Goal: Task Accomplishment & Management: Manage account settings

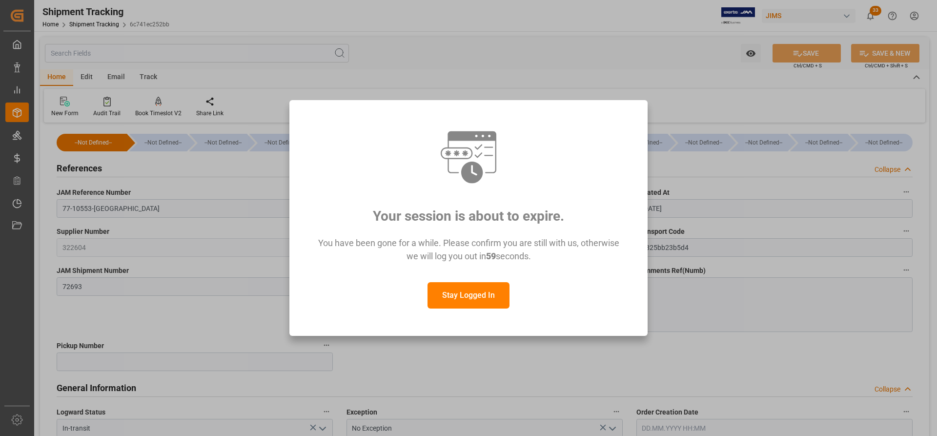
scroll to position [830, 0]
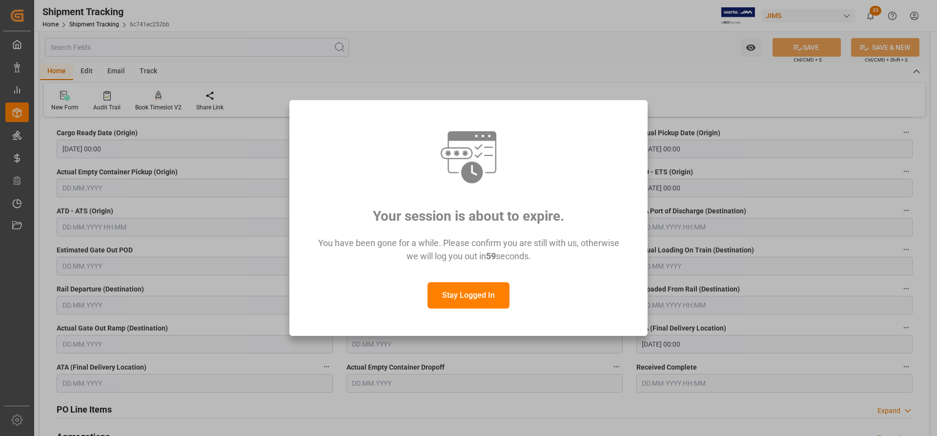
click at [459, 295] on button "Stay Logged In" at bounding box center [469, 295] width 82 height 26
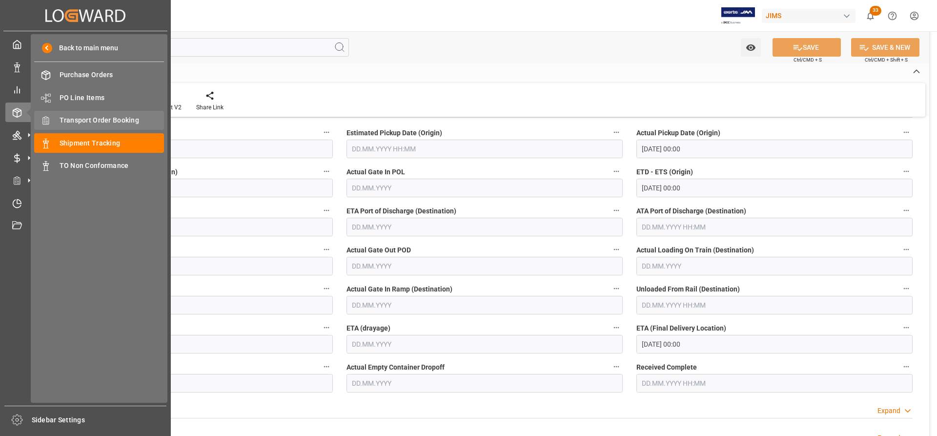
click at [83, 117] on span "Transport Order Booking" at bounding box center [112, 120] width 105 height 10
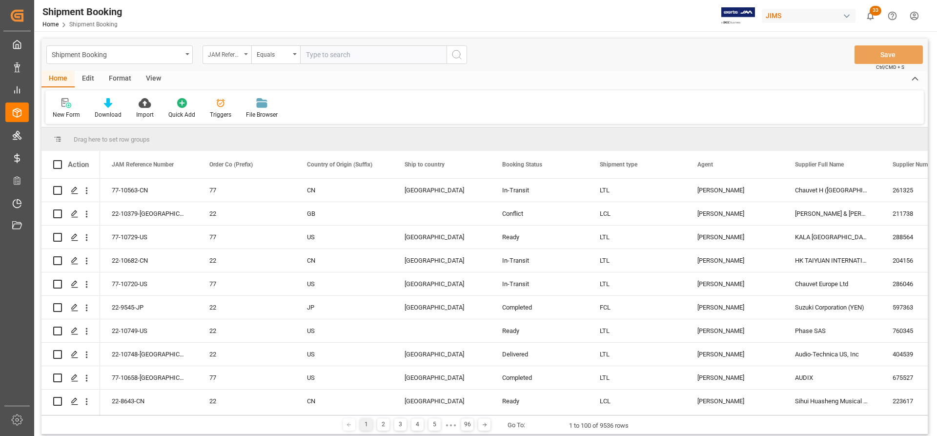
click at [246, 54] on icon "open menu" at bounding box center [246, 54] width 4 height 2
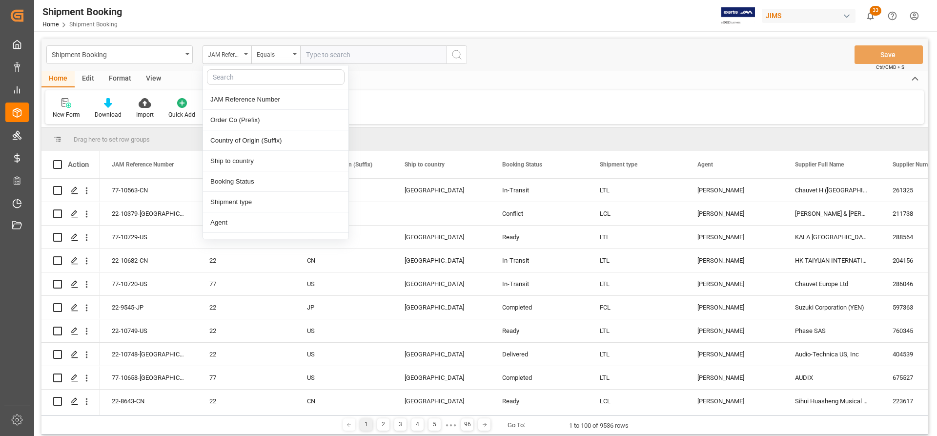
click at [224, 78] on input "text" at bounding box center [276, 77] width 138 height 16
type input "age"
click at [241, 96] on div "Agent" at bounding box center [276, 99] width 146 height 21
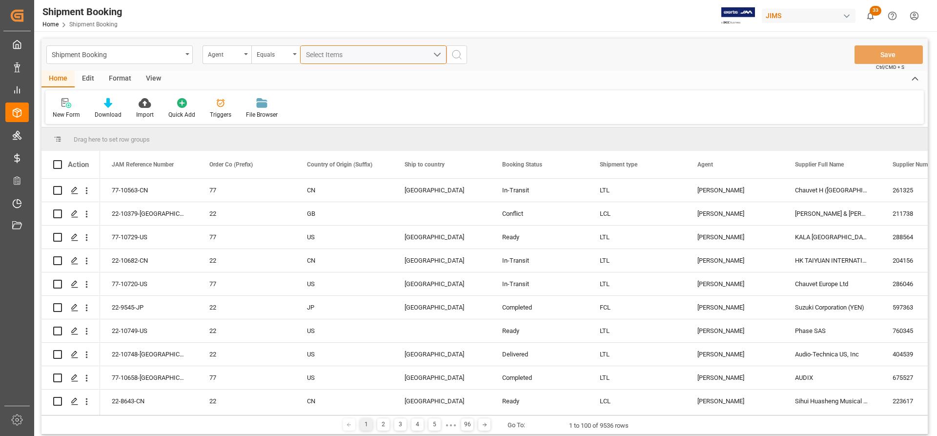
click at [322, 55] on span "Select Items" at bounding box center [327, 55] width 42 height 8
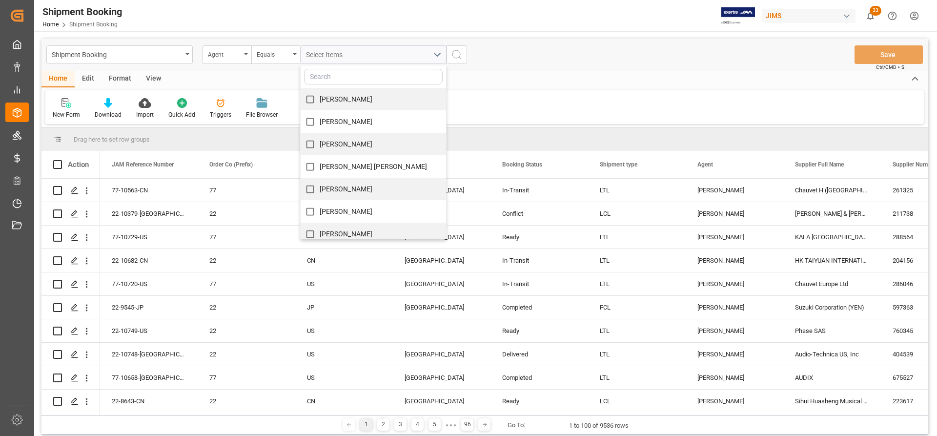
click at [313, 188] on input "[PERSON_NAME]" at bounding box center [310, 189] width 19 height 19
checkbox input "true"
click at [546, 71] on div "Home Edit Format View" at bounding box center [485, 79] width 887 height 17
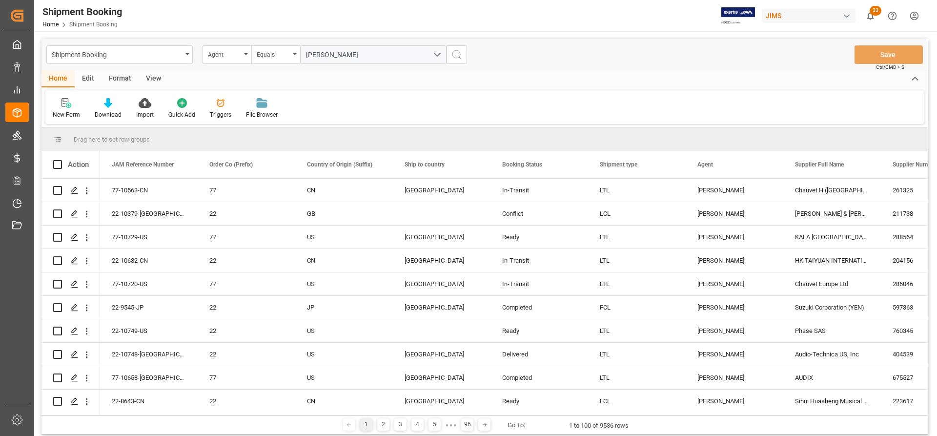
click at [458, 49] on icon "search button" at bounding box center [457, 55] width 12 height 12
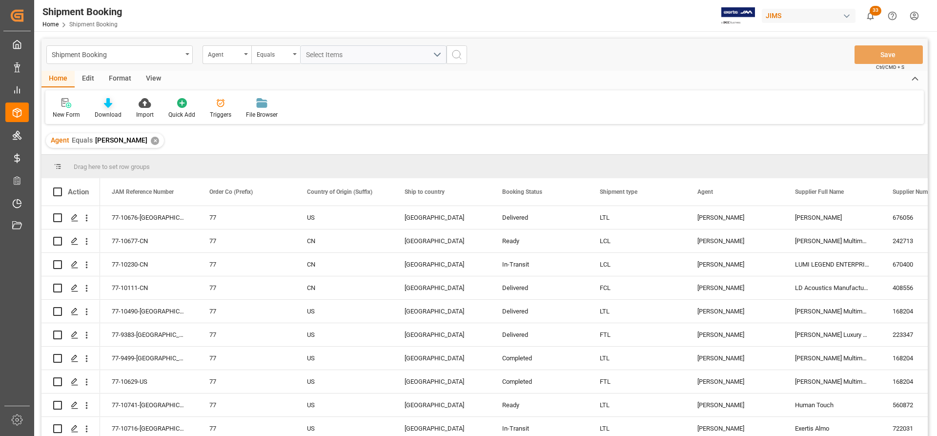
click at [105, 111] on div "Download" at bounding box center [108, 114] width 27 height 9
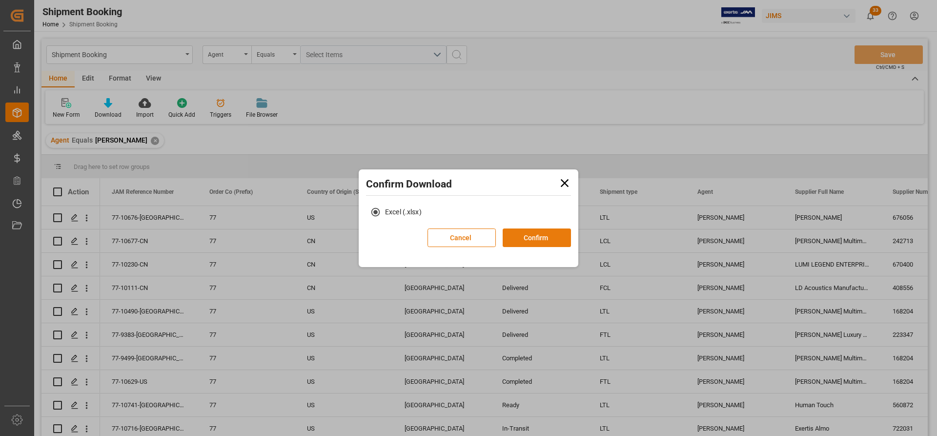
click at [545, 239] on button "Confirm" at bounding box center [537, 238] width 68 height 19
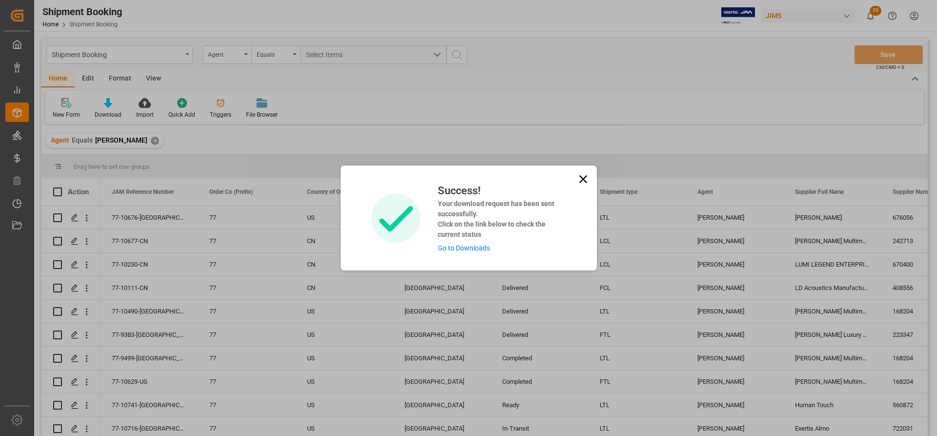
click at [455, 250] on link "Go to Downloads" at bounding box center [464, 248] width 52 height 8
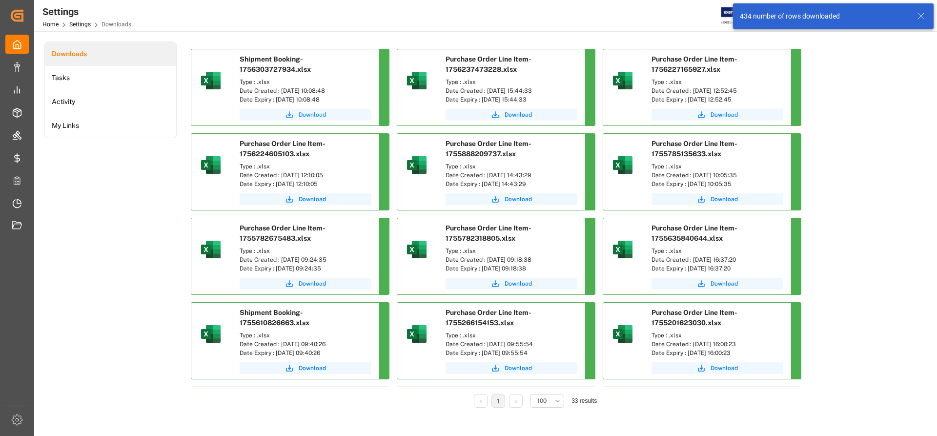
click at [313, 116] on span "Download" at bounding box center [312, 114] width 27 height 9
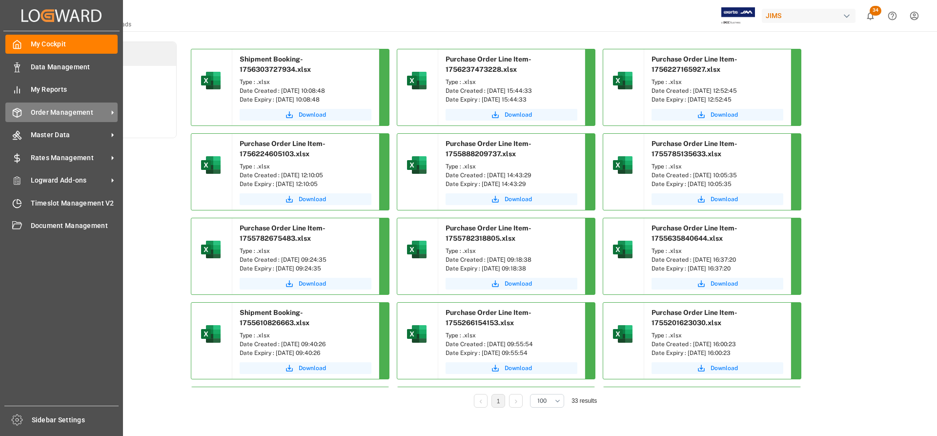
click at [58, 107] on span "Order Management" at bounding box center [69, 112] width 77 height 10
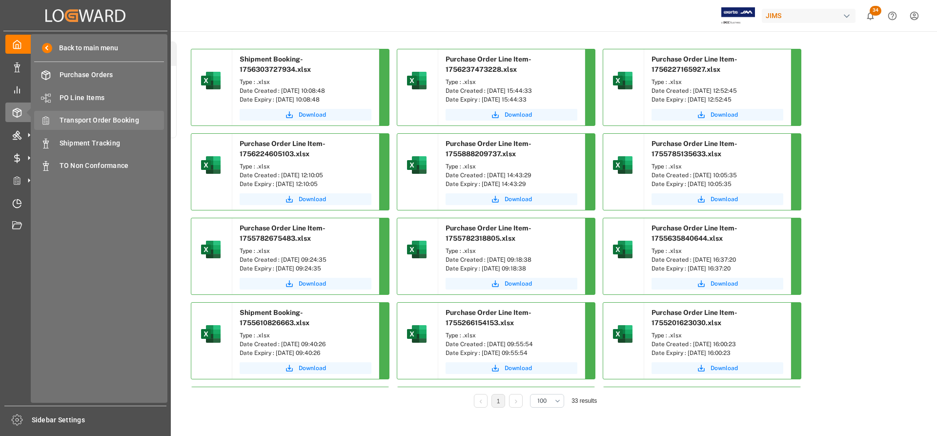
click at [98, 121] on span "Transport Order Booking" at bounding box center [112, 120] width 105 height 10
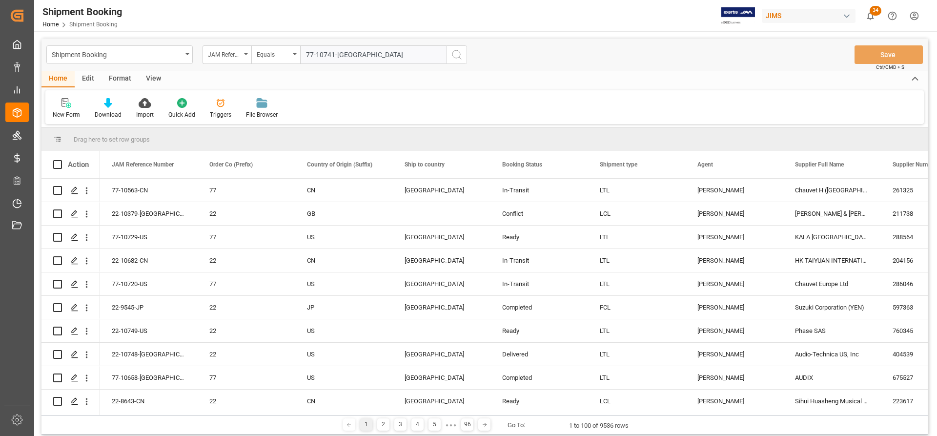
type input "77-10741-[GEOGRAPHIC_DATA]"
click at [456, 56] on icon "search button" at bounding box center [457, 55] width 12 height 12
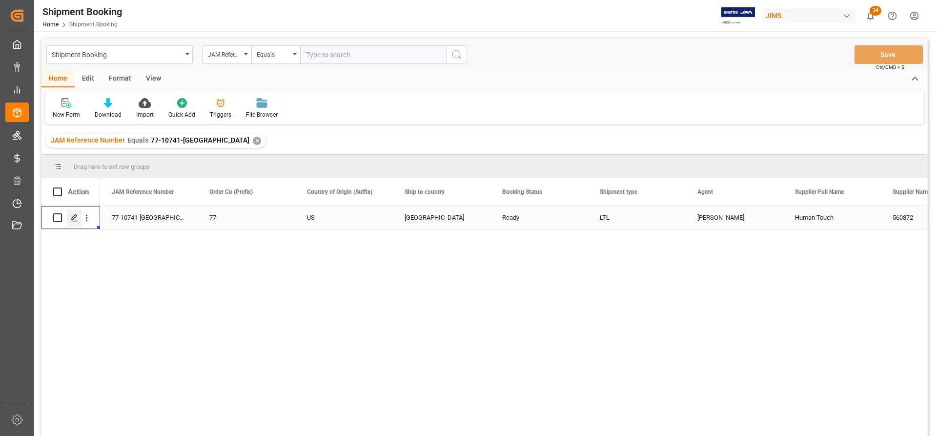
click at [74, 219] on polygon "Press SPACE to select this row." at bounding box center [74, 217] width 5 height 5
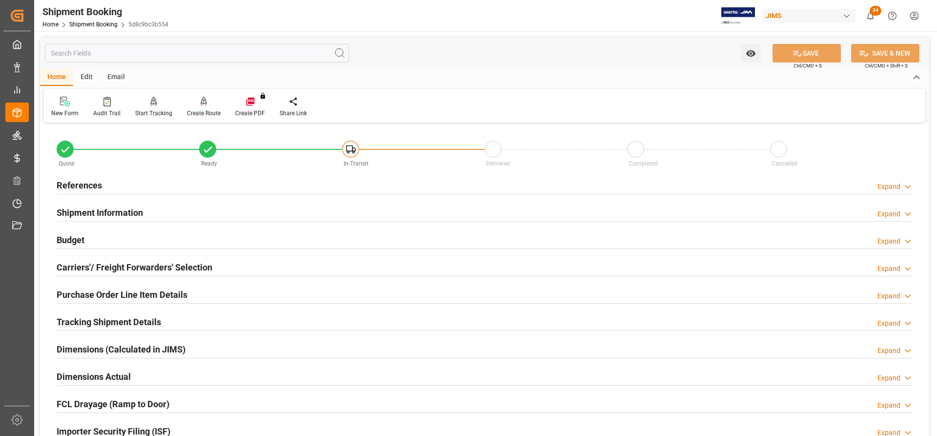
click at [127, 264] on h2 "Carriers'/ Freight Forwarders' Selection" at bounding box center [135, 267] width 156 height 13
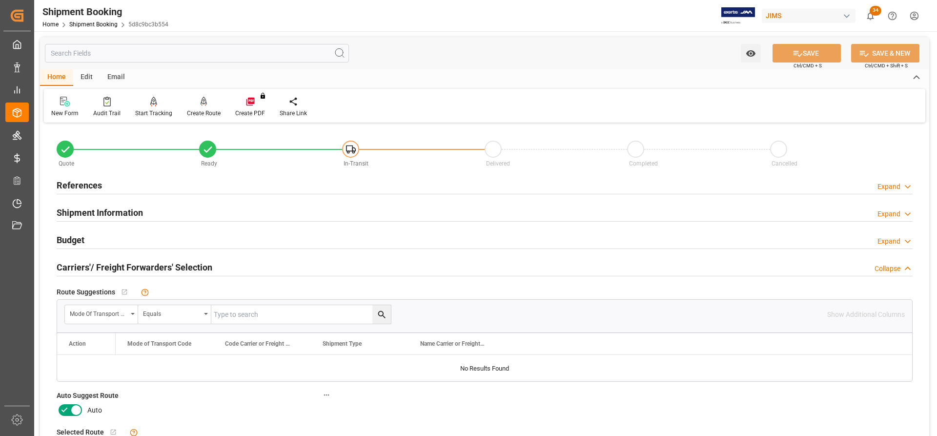
click at [87, 183] on h2 "References" at bounding box center [79, 185] width 45 height 13
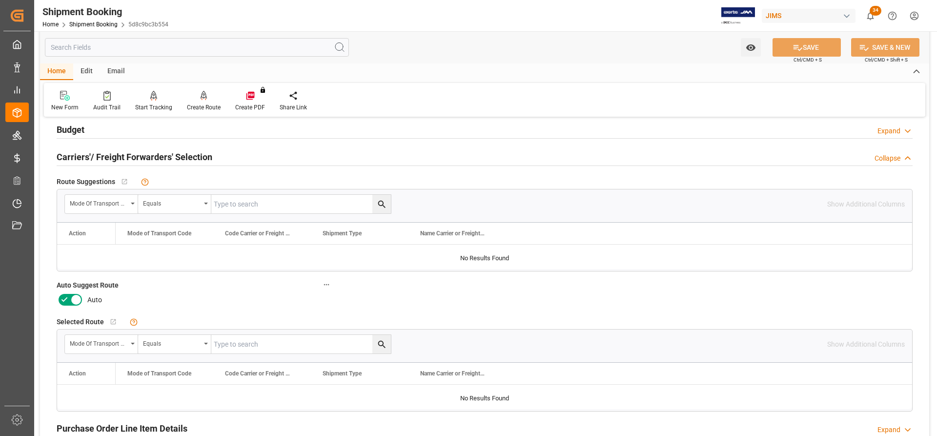
scroll to position [293, 0]
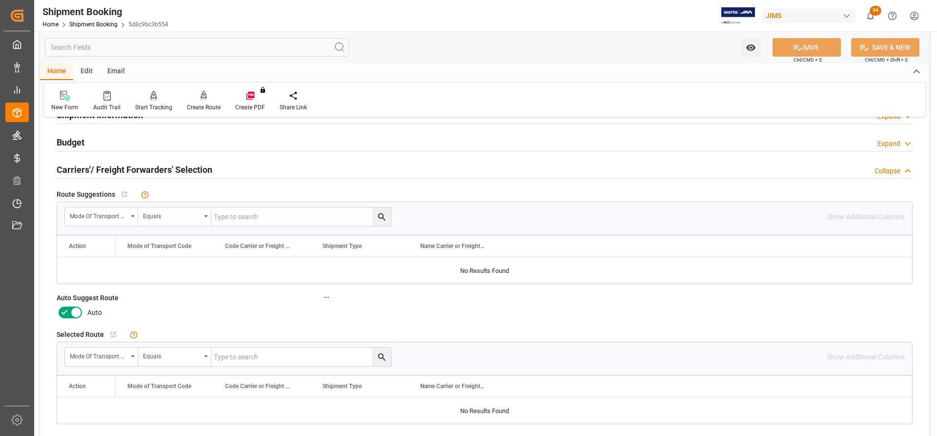
click at [76, 310] on icon at bounding box center [76, 313] width 12 height 12
click at [0, 0] on input "checkbox" at bounding box center [0, 0] width 0 height 0
click at [822, 50] on button "SAVE" at bounding box center [807, 47] width 68 height 19
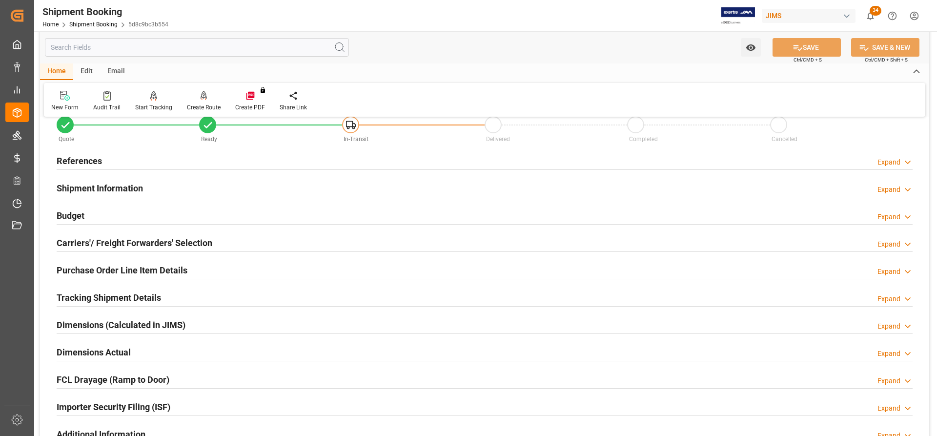
scroll to position [0, 0]
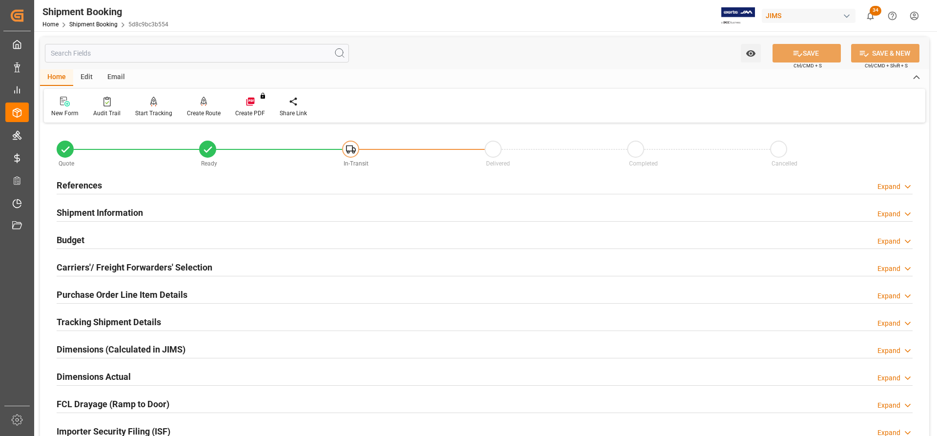
click at [78, 180] on h2 "References" at bounding box center [79, 185] width 45 height 13
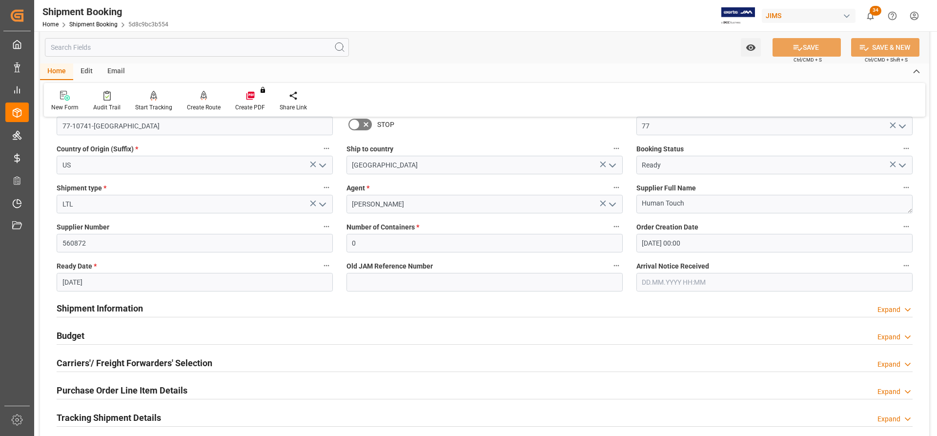
scroll to position [146, 0]
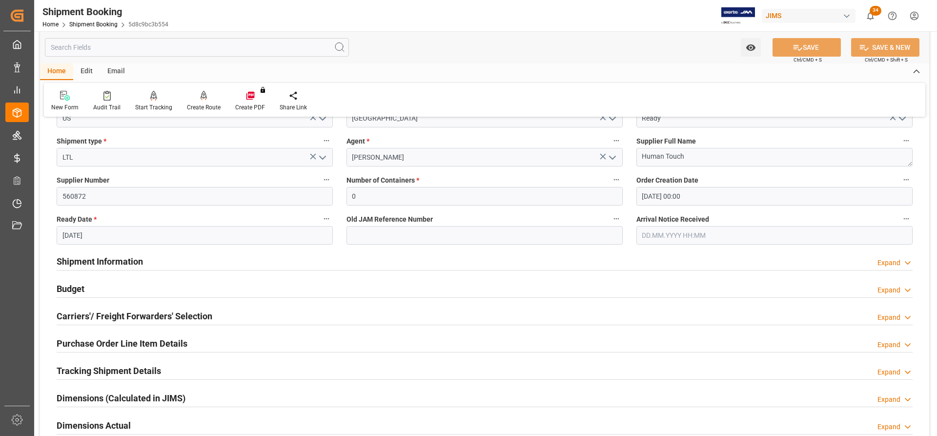
click at [82, 262] on h2 "Shipment Information" at bounding box center [100, 261] width 86 height 13
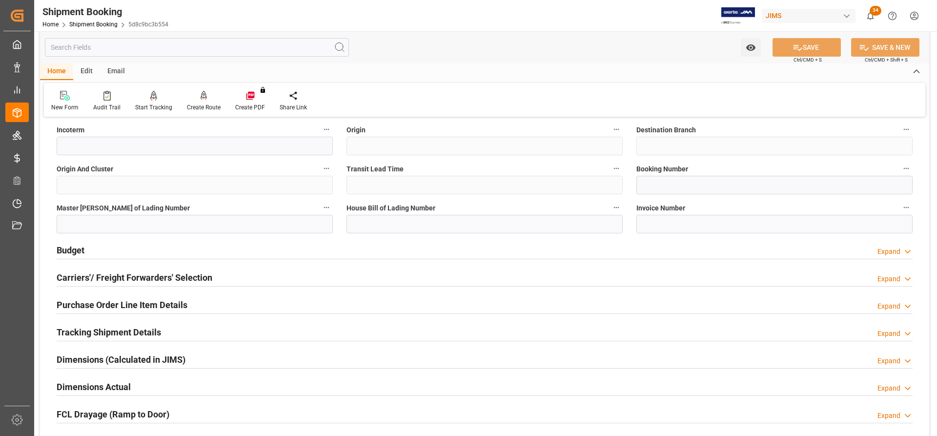
scroll to position [586, 0]
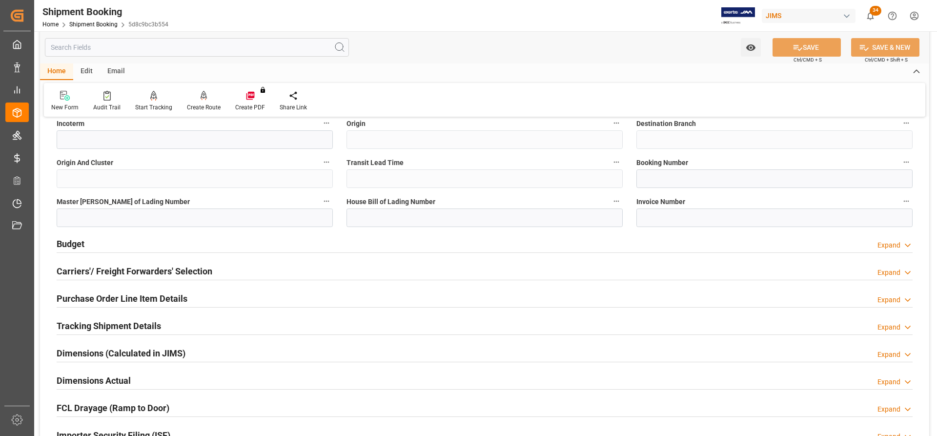
click at [71, 244] on h2 "Budget" at bounding box center [71, 243] width 28 height 13
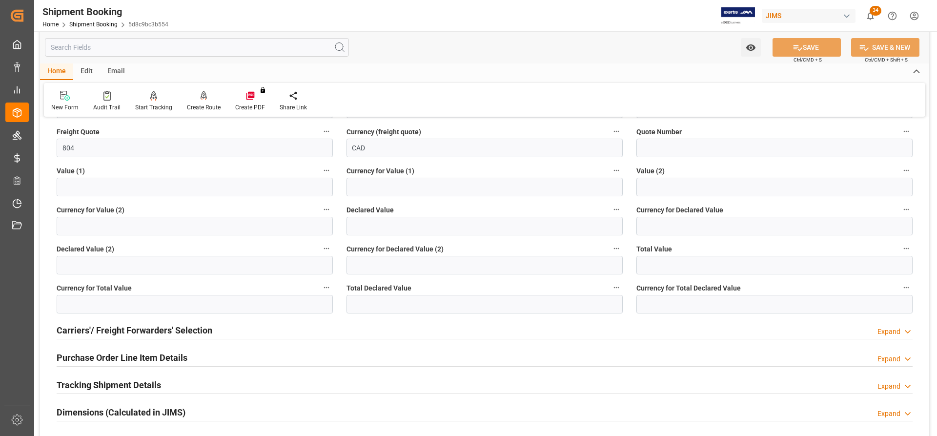
scroll to position [781, 0]
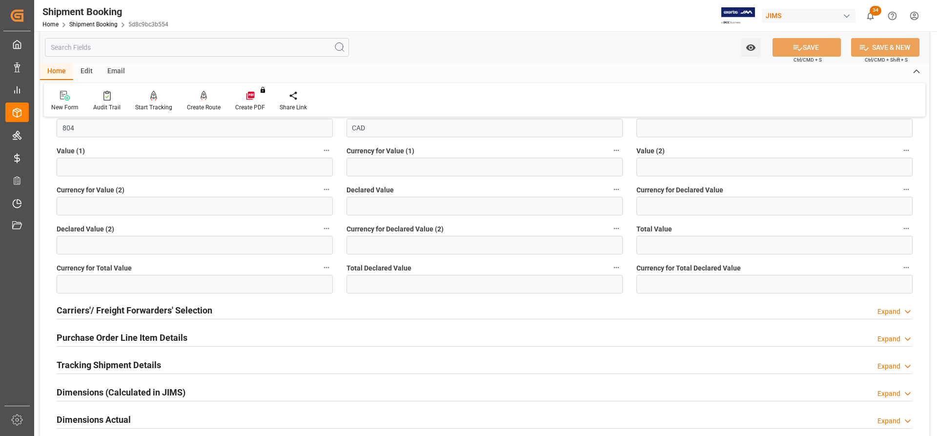
click at [84, 310] on h2 "Carriers'/ Freight Forwarders' Selection" at bounding box center [135, 310] width 156 height 13
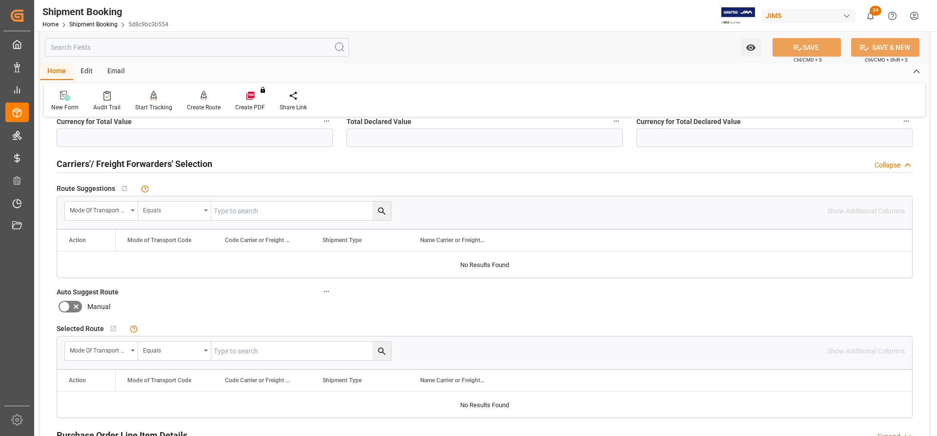
scroll to position [879, 0]
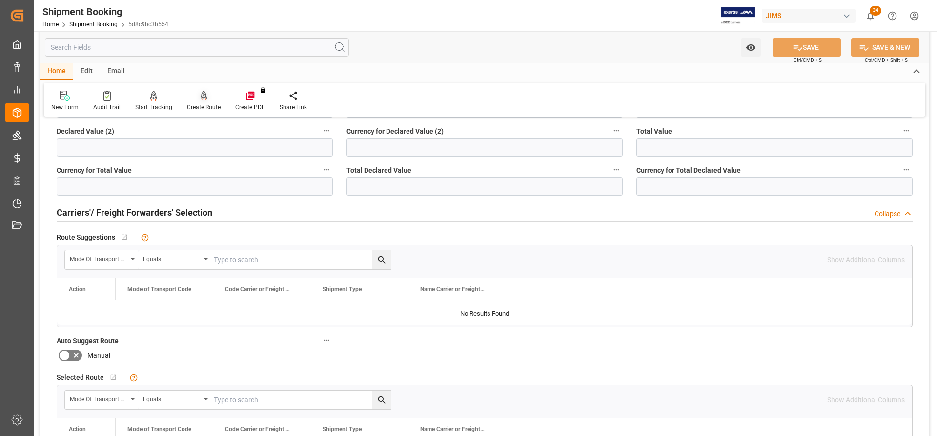
click at [201, 107] on div "Create Route" at bounding box center [204, 107] width 34 height 9
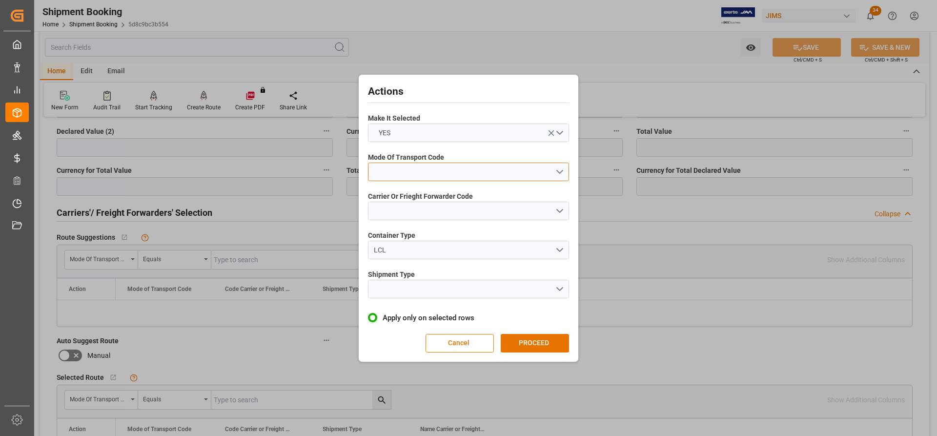
click at [561, 170] on button "open menu" at bounding box center [468, 172] width 201 height 19
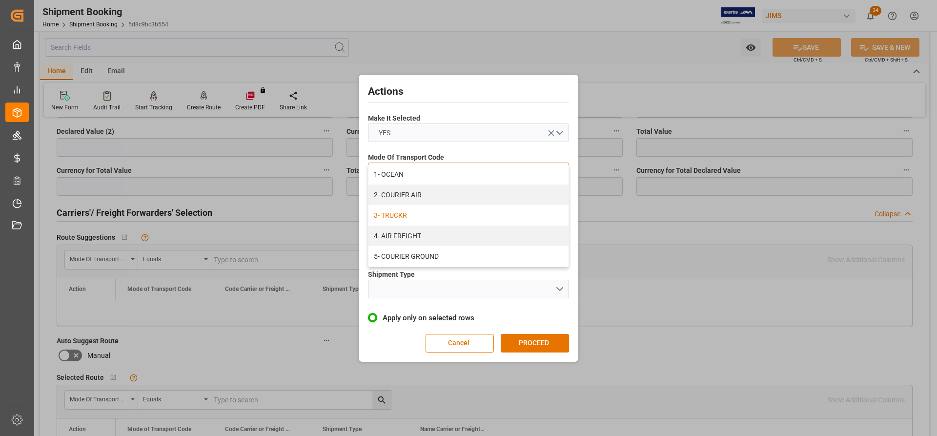
click at [407, 219] on div "3- TRUCKR" at bounding box center [469, 215] width 200 height 21
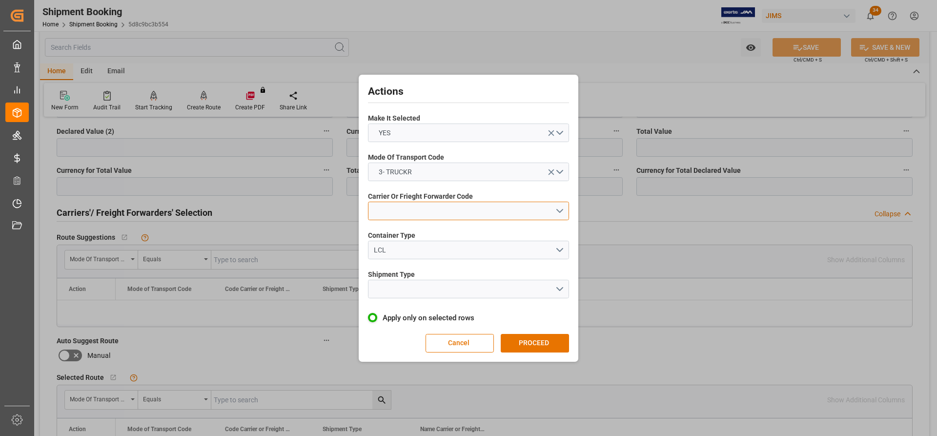
click at [416, 216] on button "open menu" at bounding box center [468, 211] width 201 height 19
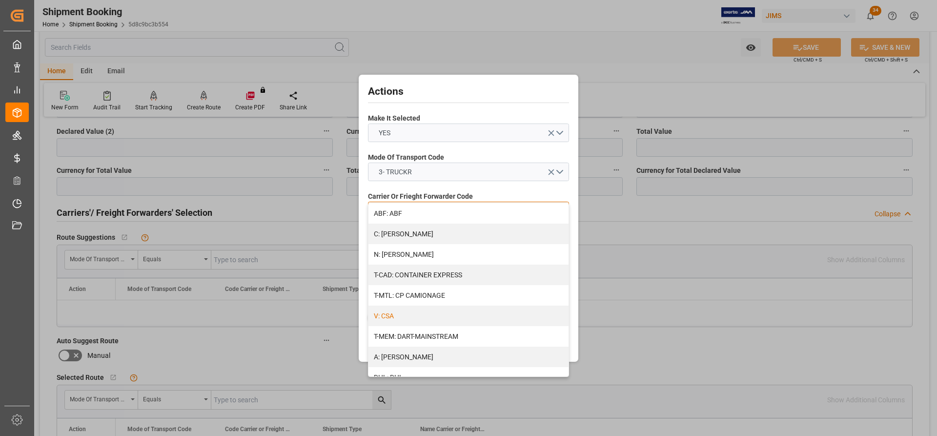
click at [401, 320] on div "V: CSA" at bounding box center [469, 316] width 200 height 21
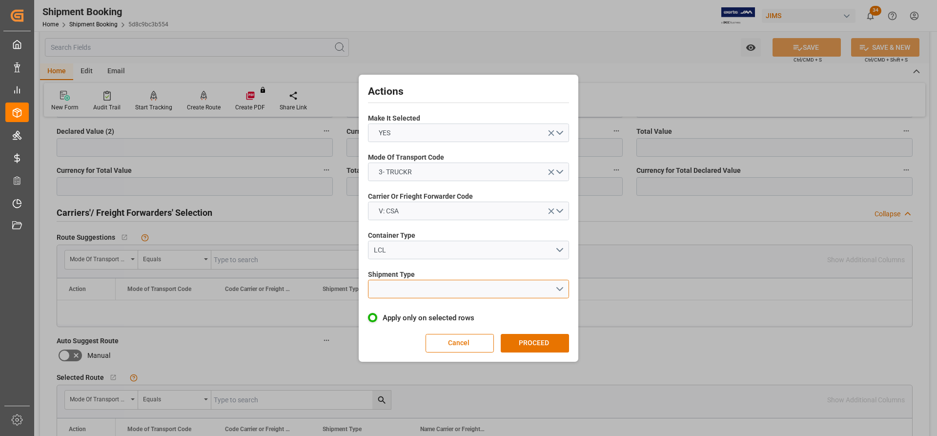
click at [453, 294] on button "open menu" at bounding box center [468, 289] width 201 height 19
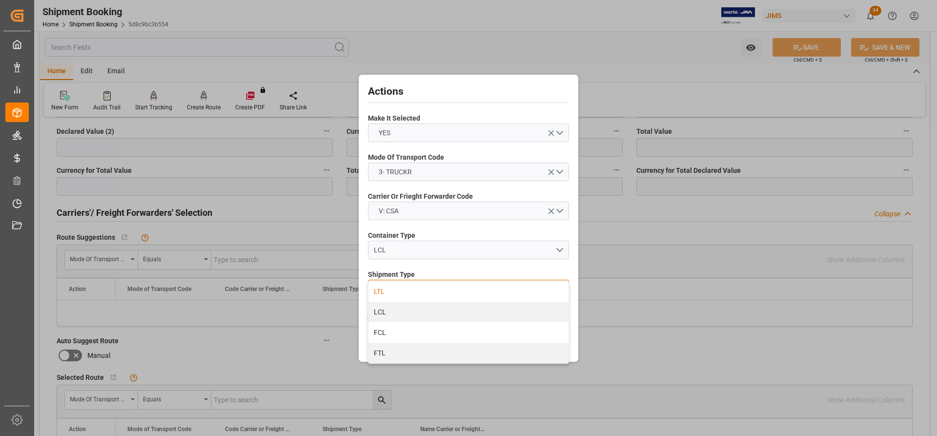
click at [385, 285] on div "LTL" at bounding box center [469, 291] width 200 height 21
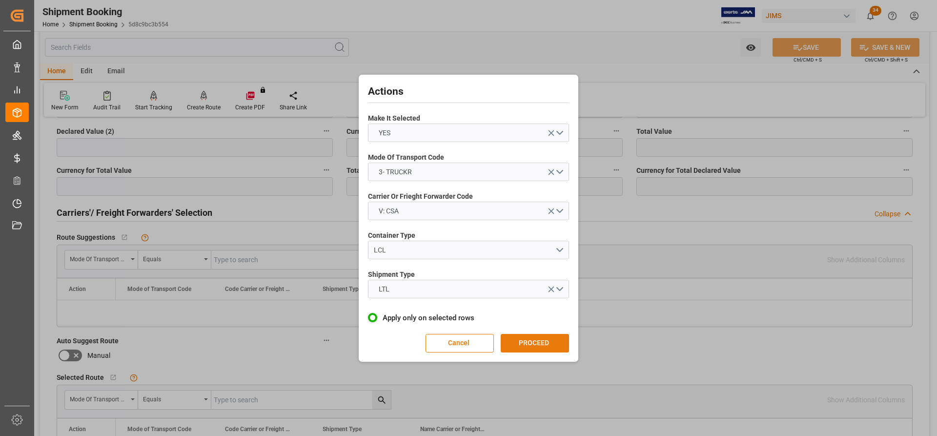
click at [531, 343] on button "PROCEED" at bounding box center [535, 343] width 68 height 19
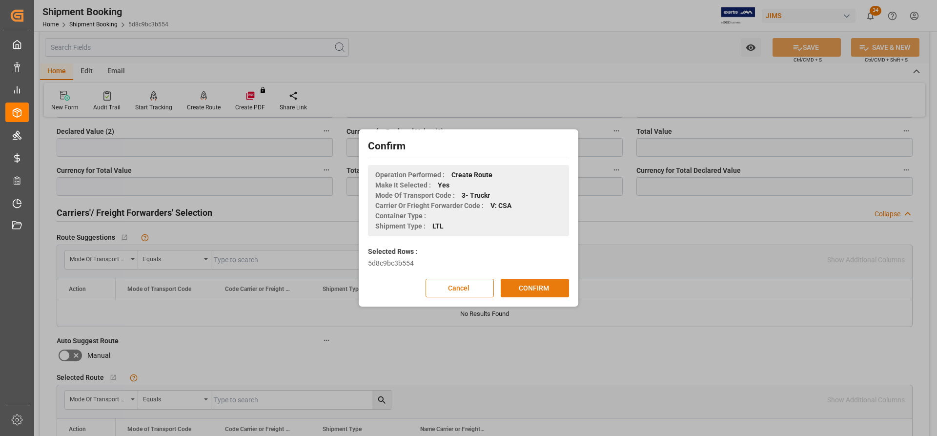
click at [521, 291] on button "CONFIRM" at bounding box center [535, 288] width 68 height 19
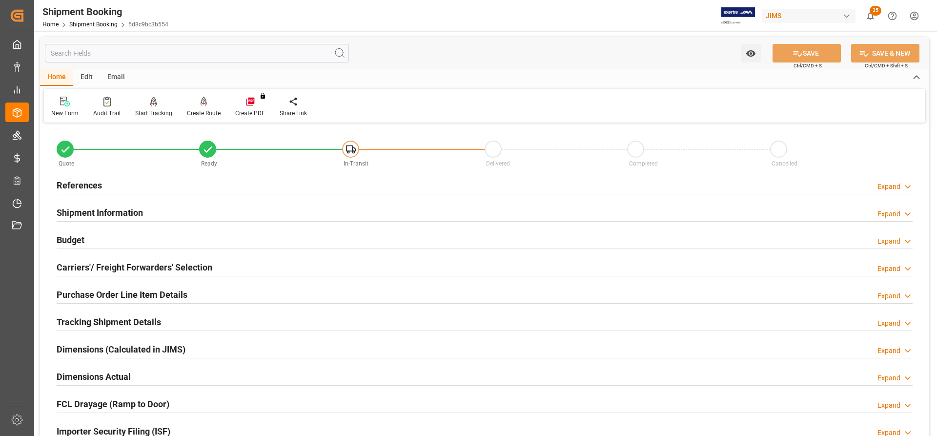
click at [84, 185] on h2 "References" at bounding box center [79, 185] width 45 height 13
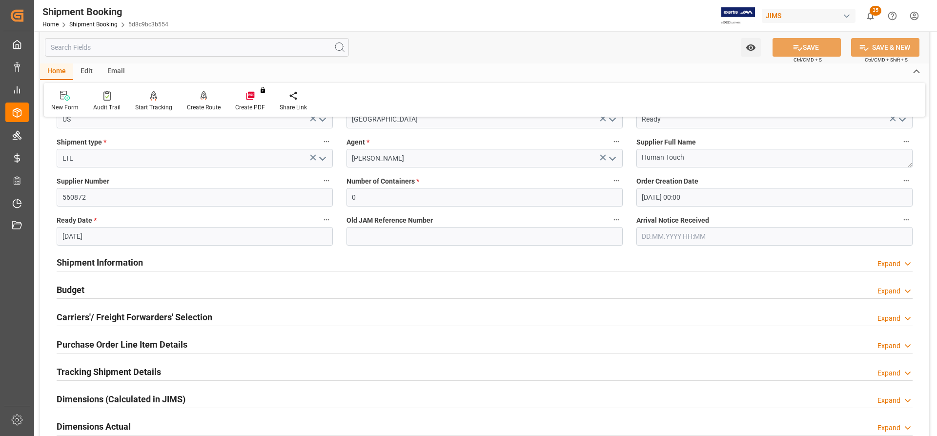
scroll to position [146, 0]
click at [79, 263] on h2 "Shipment Information" at bounding box center [100, 261] width 86 height 13
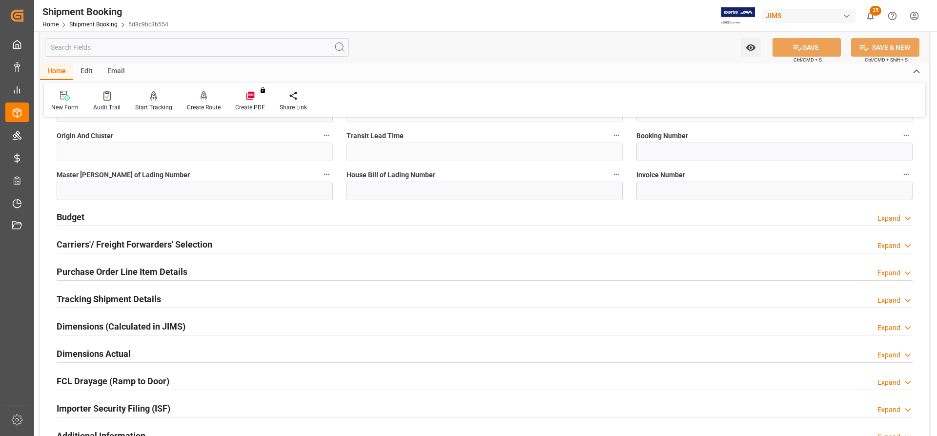
scroll to position [635, 0]
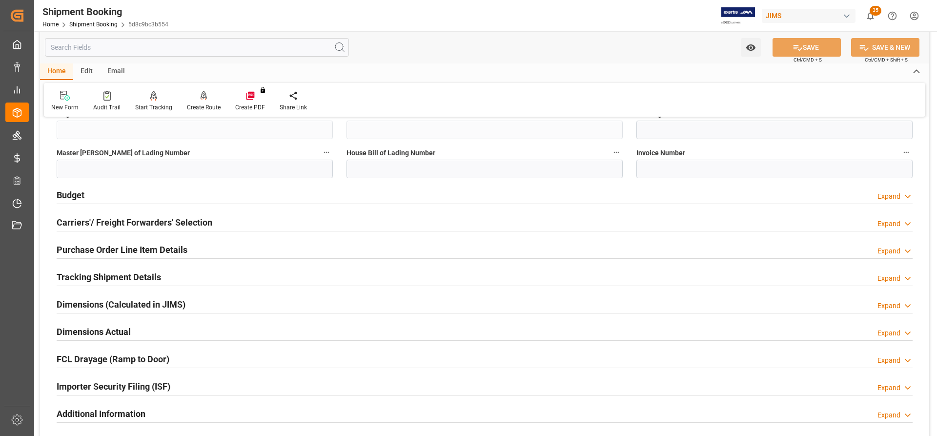
click at [91, 225] on h2 "Carriers'/ Freight Forwarders' Selection" at bounding box center [135, 222] width 156 height 13
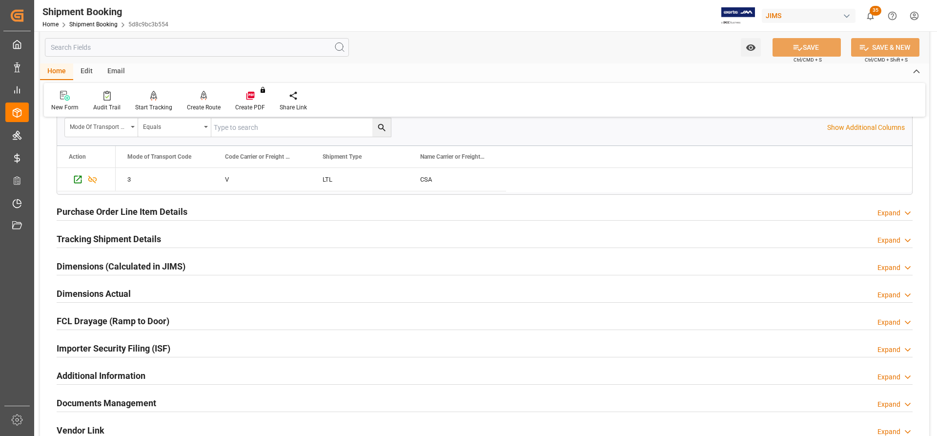
scroll to position [928, 0]
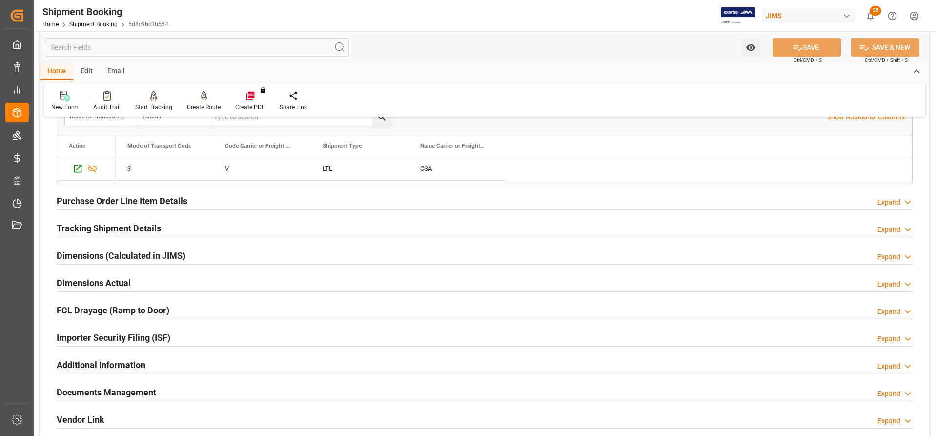
click at [92, 206] on h2 "Purchase Order Line Item Details" at bounding box center [122, 200] width 131 height 13
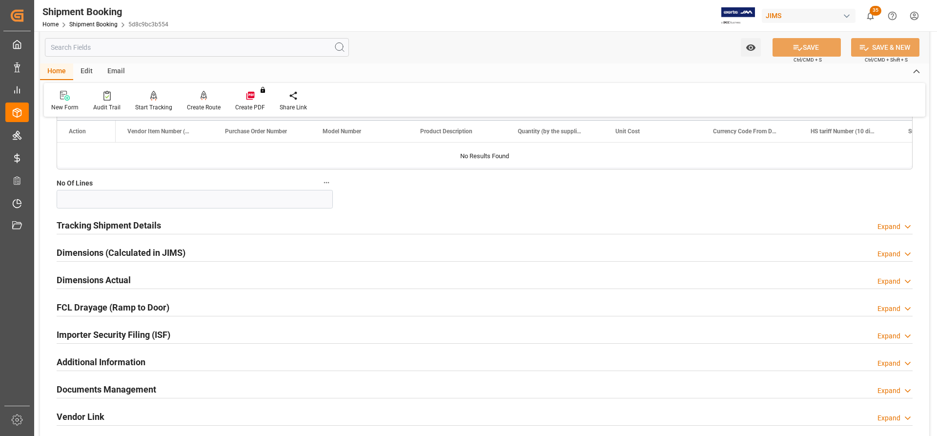
scroll to position [1074, 0]
click at [84, 227] on h2 "Tracking Shipment Details" at bounding box center [109, 224] width 104 height 13
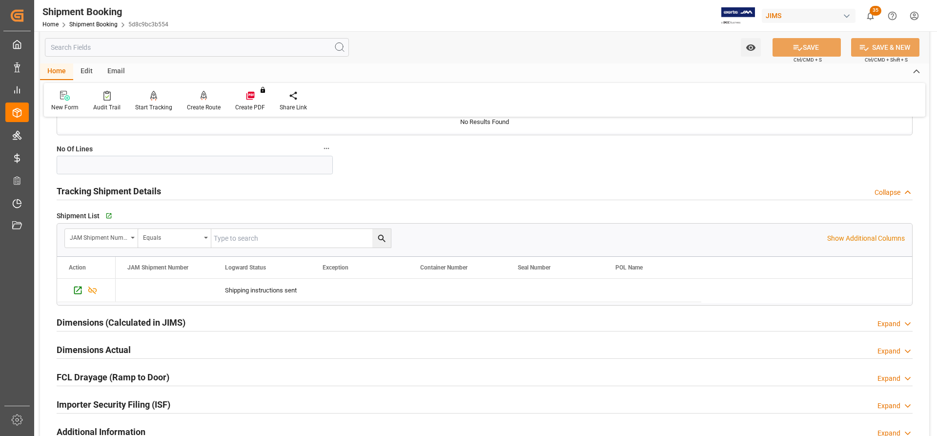
scroll to position [1123, 0]
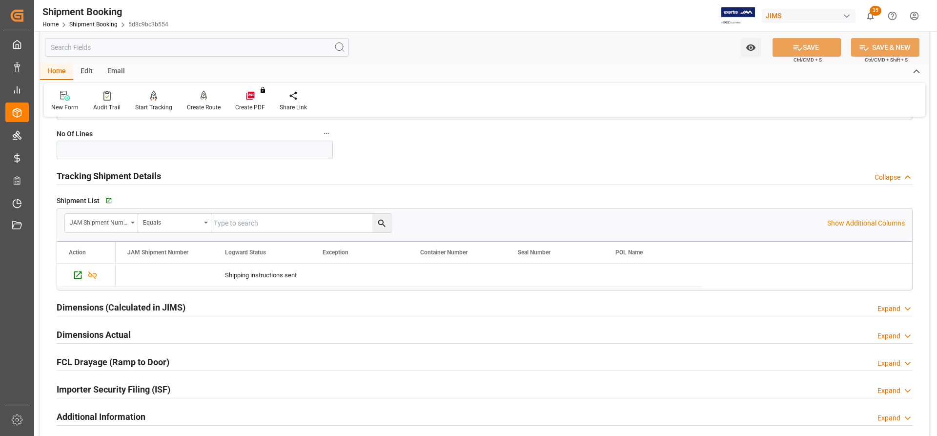
click at [79, 334] on h2 "Dimensions Actual" at bounding box center [94, 334] width 74 height 13
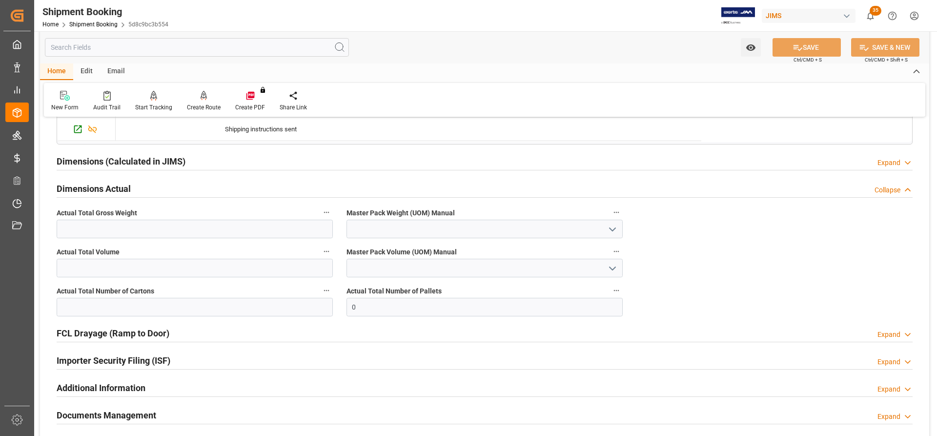
scroll to position [1269, 0]
drag, startPoint x: 390, startPoint y: 307, endPoint x: 326, endPoint y: 306, distance: 64.5
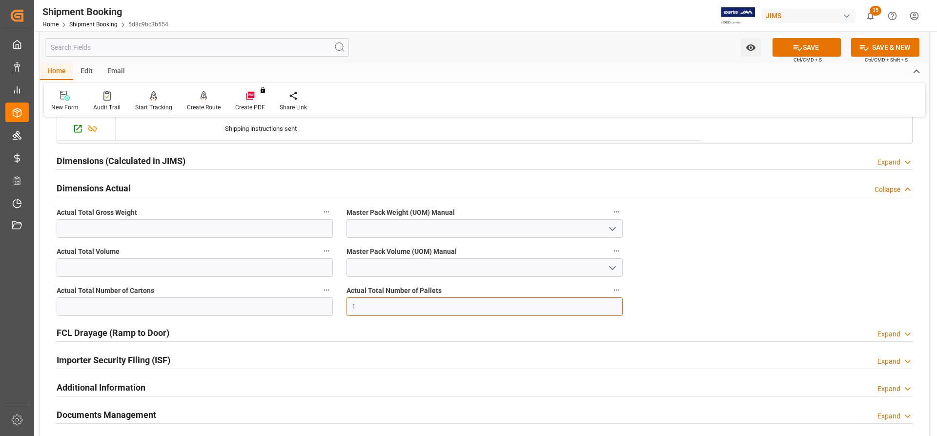
type input "1"
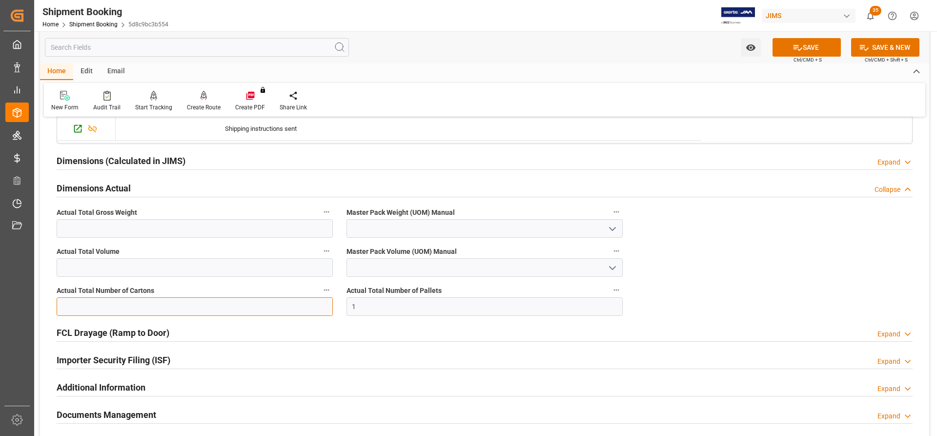
click at [80, 303] on input "text" at bounding box center [195, 306] width 276 height 19
type input "11"
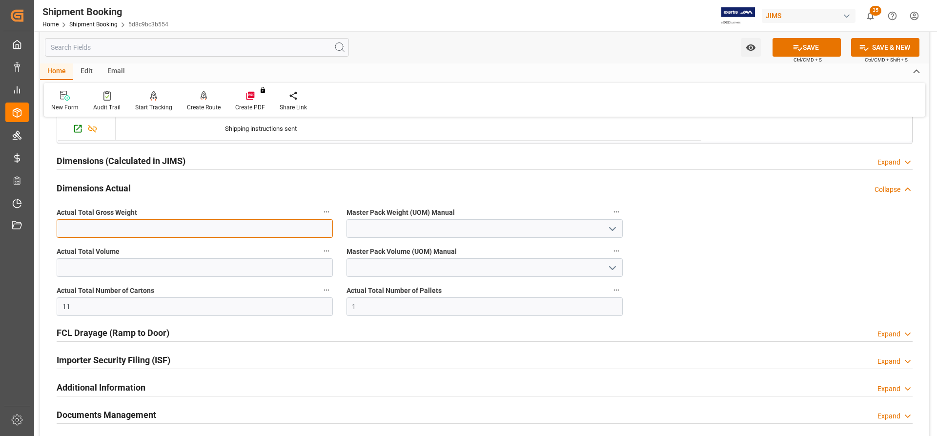
click at [79, 229] on input "text" at bounding box center [195, 228] width 276 height 19
type input "403"
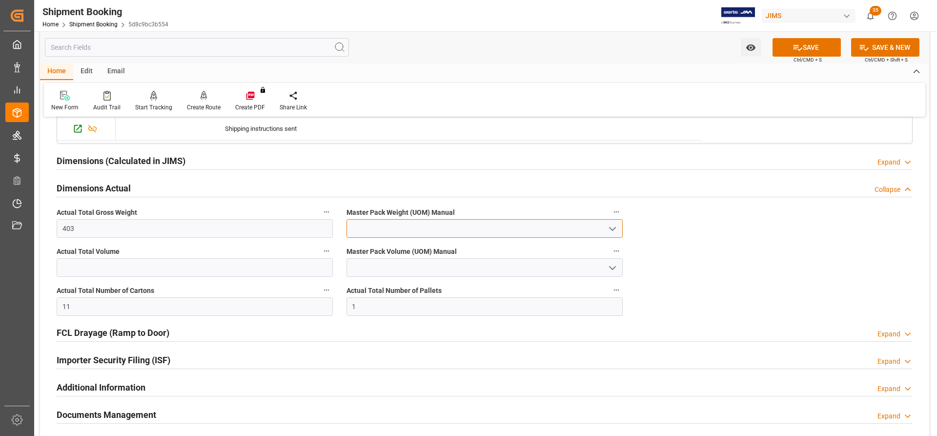
click at [619, 230] on input at bounding box center [485, 228] width 276 height 19
click at [618, 225] on icon "open menu" at bounding box center [613, 229] width 12 height 12
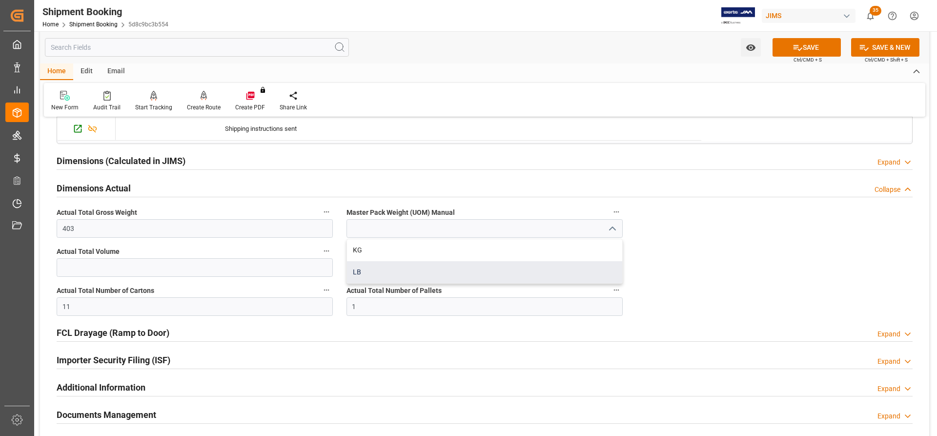
click at [366, 270] on div "LB" at bounding box center [484, 272] width 275 height 22
type input "LB"
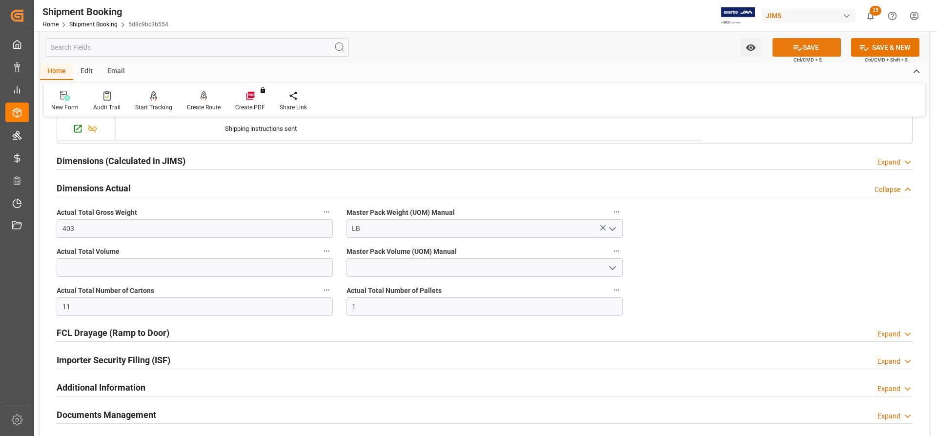
click at [813, 49] on button "SAVE" at bounding box center [807, 47] width 68 height 19
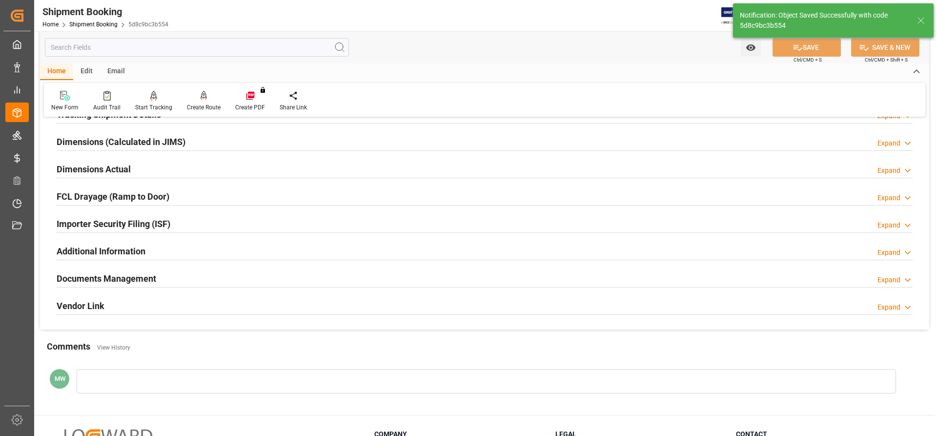
scroll to position [97, 0]
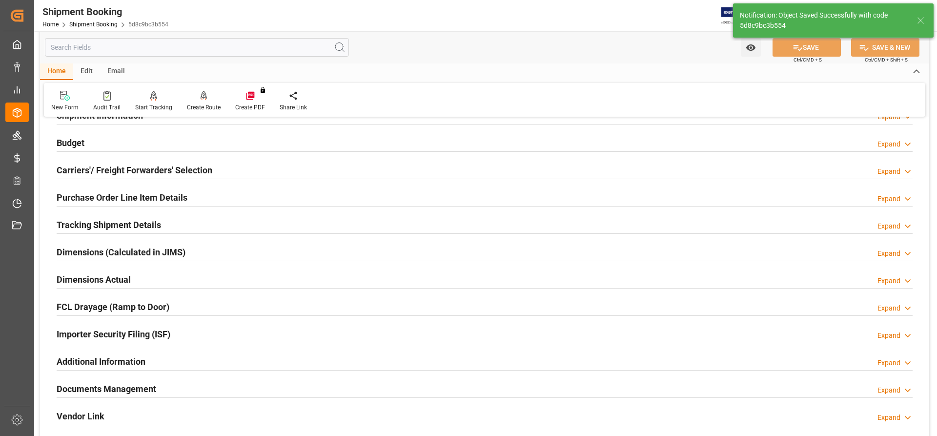
click at [77, 222] on h2 "Tracking Shipment Details" at bounding box center [109, 224] width 104 height 13
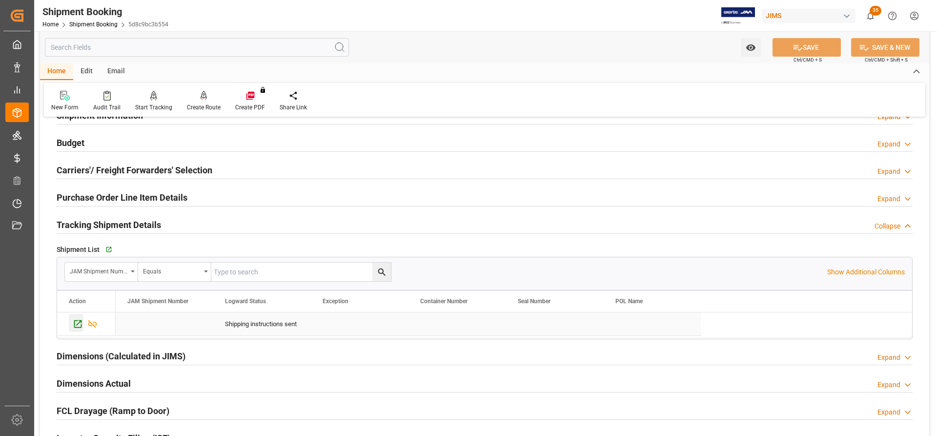
click at [76, 324] on icon "Press SPACE to select this row." at bounding box center [78, 324] width 10 height 10
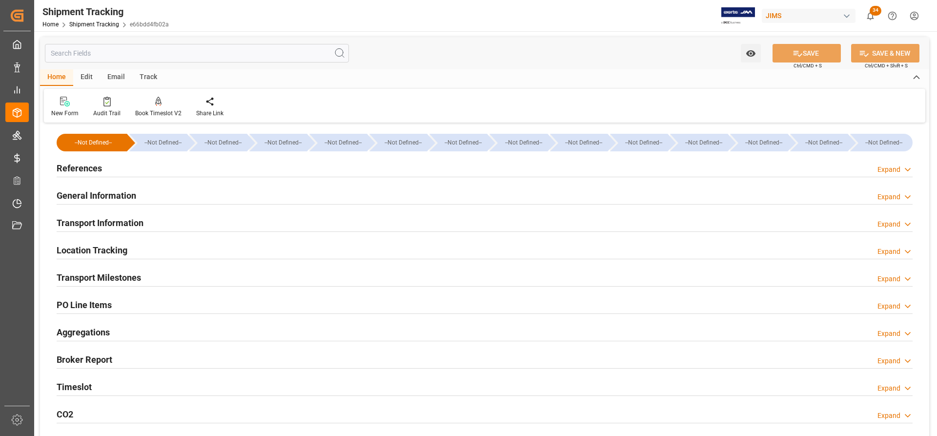
type input "[DATE]"
click at [82, 173] on h2 "References" at bounding box center [79, 168] width 45 height 13
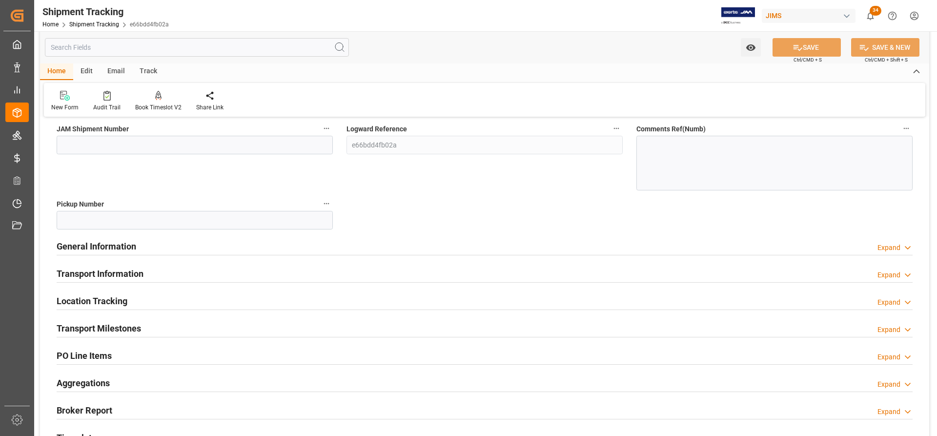
scroll to position [146, 0]
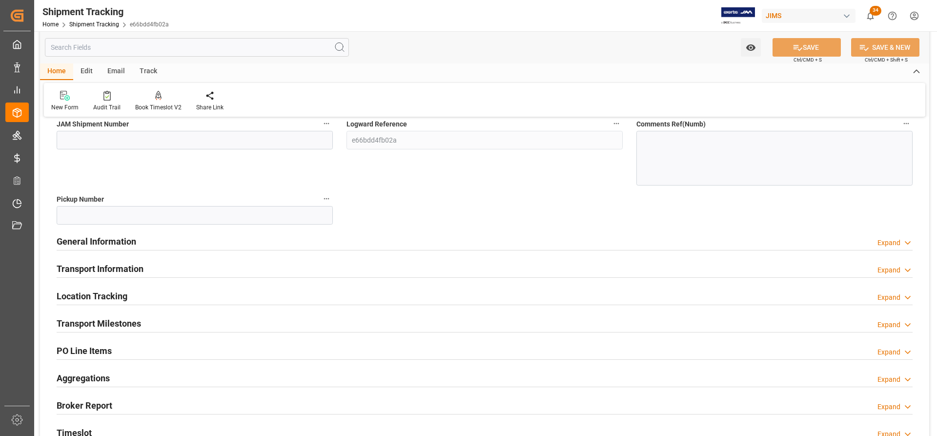
click at [90, 323] on h2 "Transport Milestones" at bounding box center [99, 323] width 84 height 13
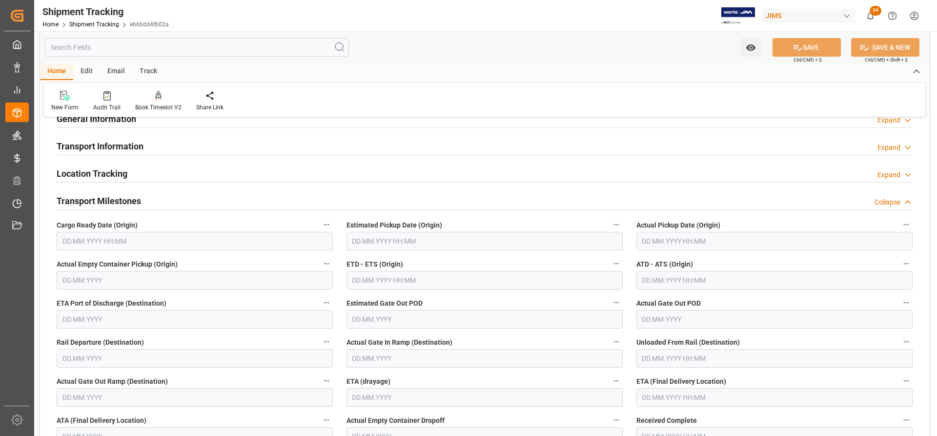
scroll to position [293, 0]
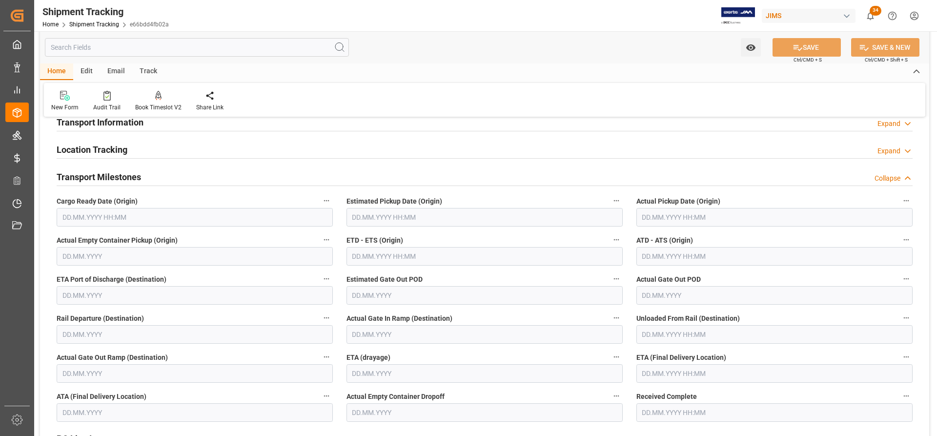
click at [83, 214] on input "text" at bounding box center [195, 217] width 276 height 19
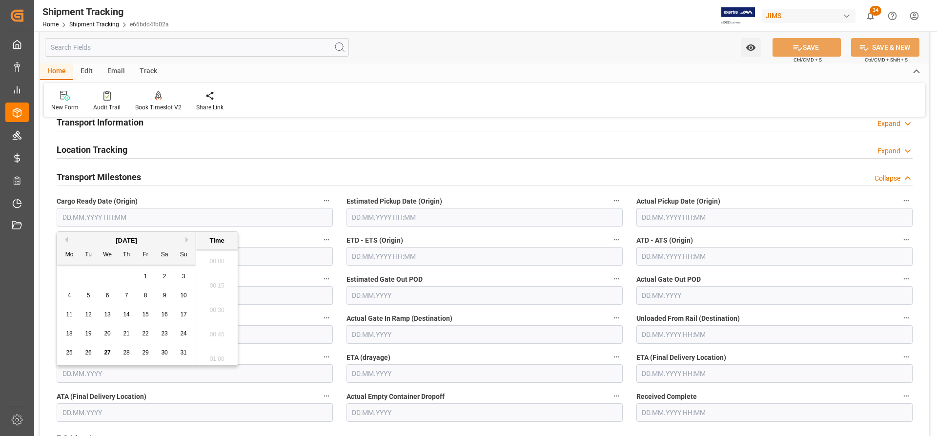
scroll to position [956, 0]
click at [88, 353] on span "26" at bounding box center [88, 352] width 6 height 7
type input "[DATE] 00:00"
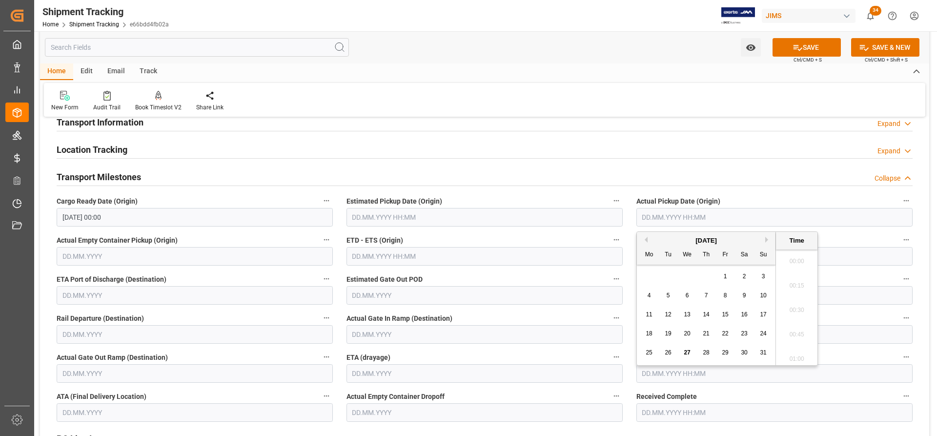
click at [666, 218] on input "text" at bounding box center [775, 217] width 276 height 19
click at [689, 354] on span "27" at bounding box center [687, 352] width 6 height 7
type input "[DATE] 00:00"
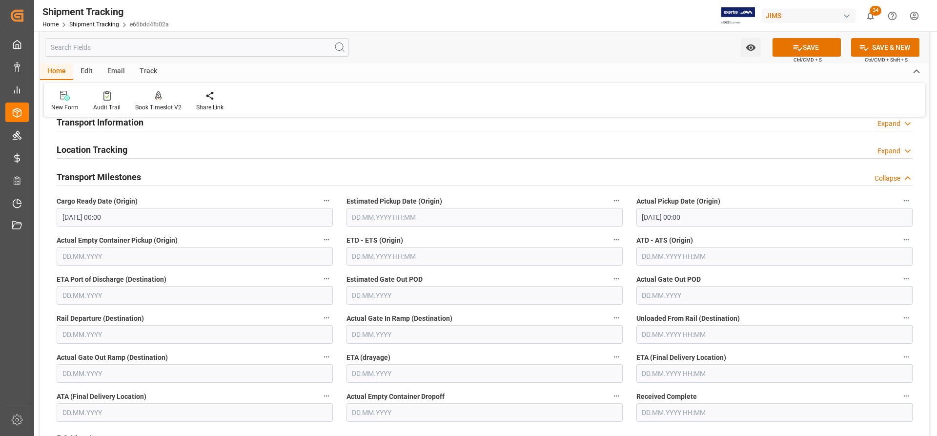
click at [541, 274] on label "Estimated Gate Out POD" at bounding box center [485, 279] width 276 height 14
click at [610, 274] on button "Estimated Gate Out POD" at bounding box center [616, 278] width 13 height 13
click at [648, 252] on div at bounding box center [468, 218] width 937 height 436
click at [641, 260] on input "text" at bounding box center [775, 256] width 276 height 19
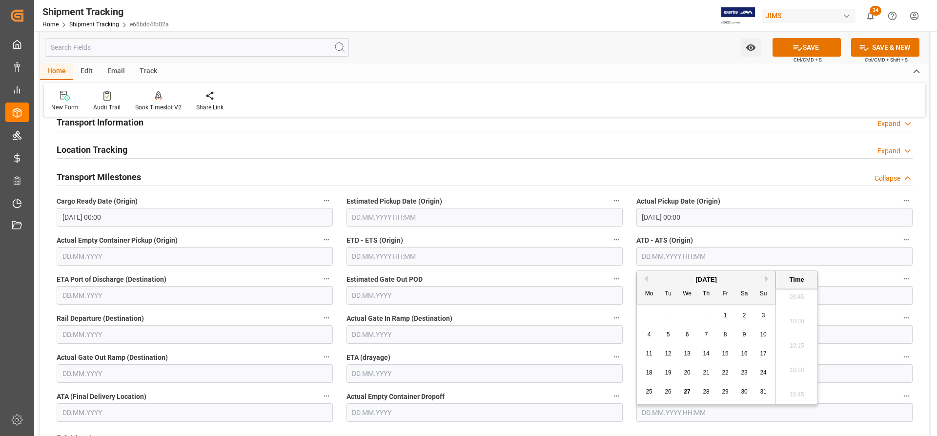
click at [683, 393] on div "27" at bounding box center [688, 392] width 12 height 12
type input "[DATE] 00:00"
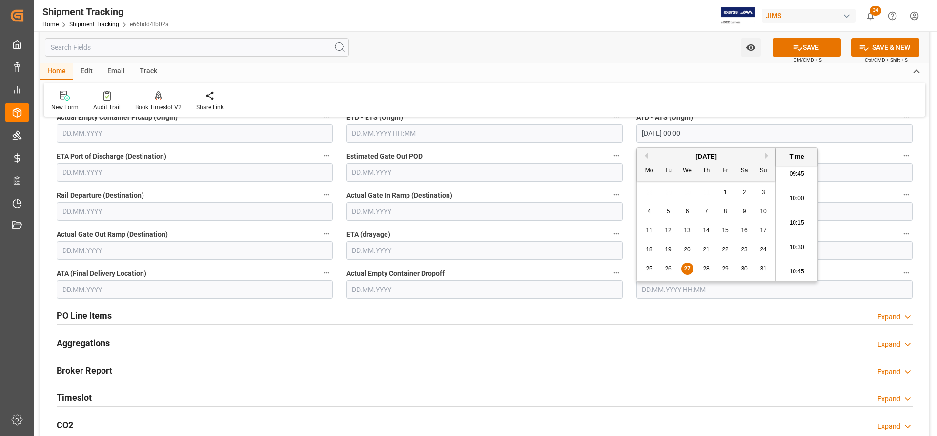
scroll to position [439, 0]
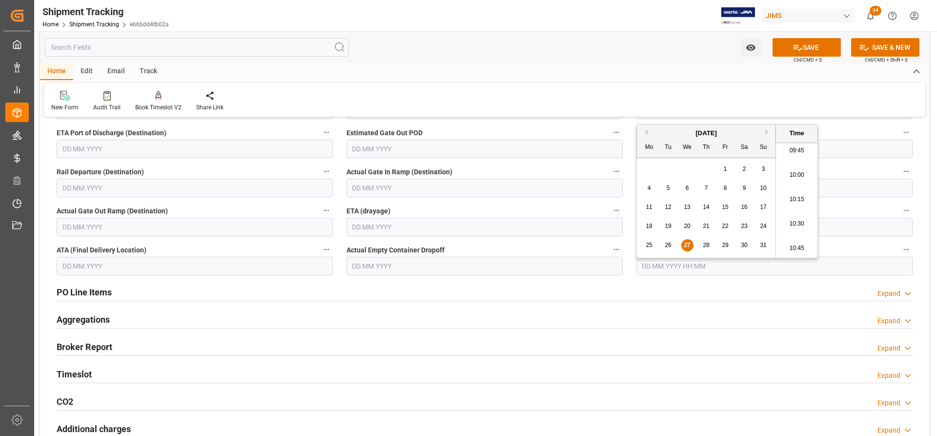
click at [463, 290] on div "PO Line Items Expand" at bounding box center [485, 291] width 856 height 19
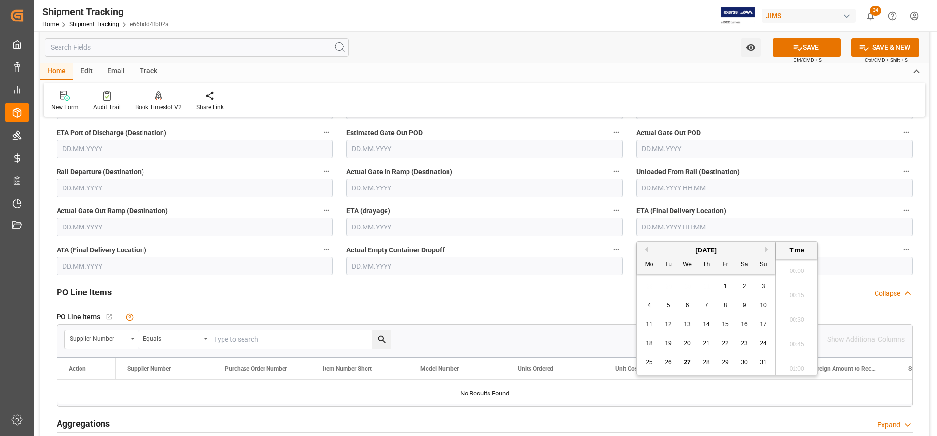
click at [660, 226] on input "text" at bounding box center [775, 227] width 276 height 19
click at [766, 250] on button "Next Month" at bounding box center [769, 250] width 6 height 6
click at [649, 289] on span "1" at bounding box center [649, 286] width 3 height 7
type input "[DATE] 00:00"
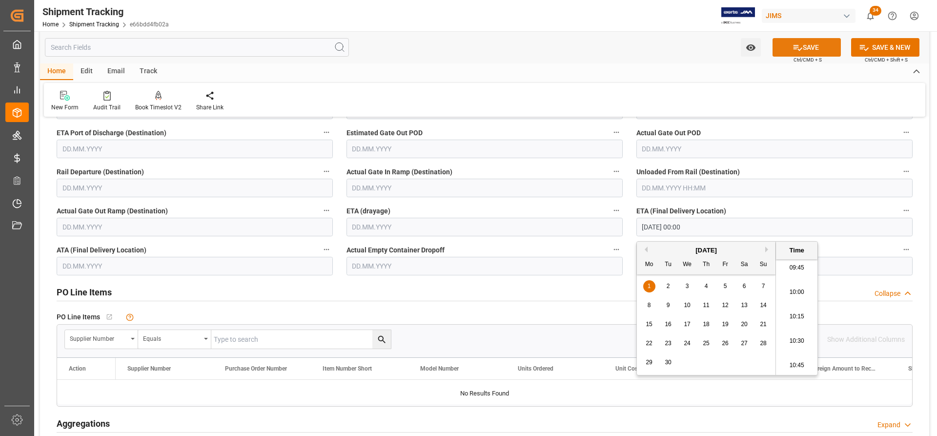
click at [819, 49] on button "SAVE" at bounding box center [807, 47] width 68 height 19
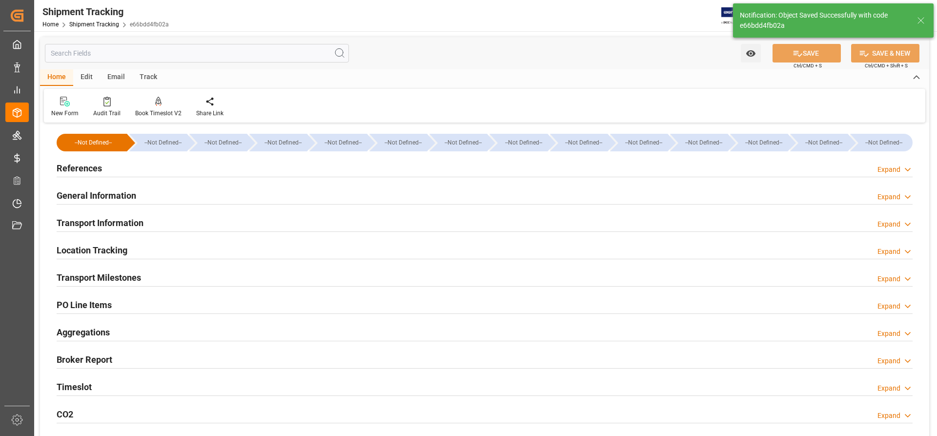
scroll to position [0, 0]
